Goal: Task Accomplishment & Management: Manage account settings

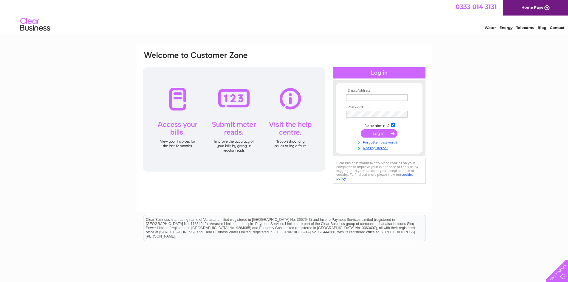
type input "helen@ashtonjoinery.co.uk"
click at [378, 132] on input "submit" at bounding box center [379, 133] width 37 height 8
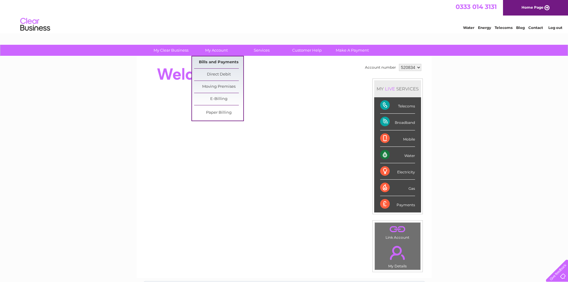
click at [215, 63] on link "Bills and Payments" at bounding box center [218, 62] width 49 height 12
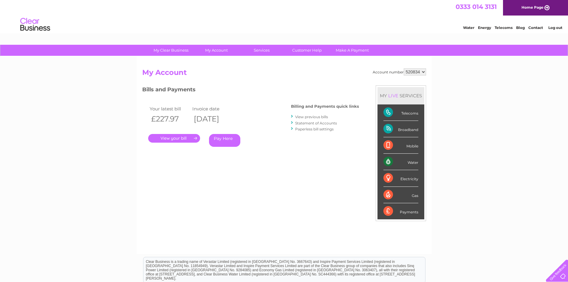
click at [175, 138] on link "." at bounding box center [174, 138] width 52 height 9
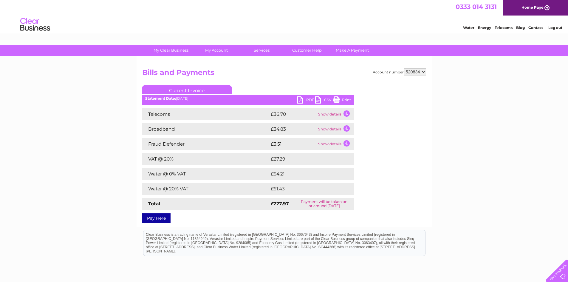
click at [302, 100] on link "PDF" at bounding box center [306, 100] width 18 height 9
click at [533, 26] on link "Contact" at bounding box center [535, 27] width 15 height 4
